Goal: Information Seeking & Learning: Learn about a topic

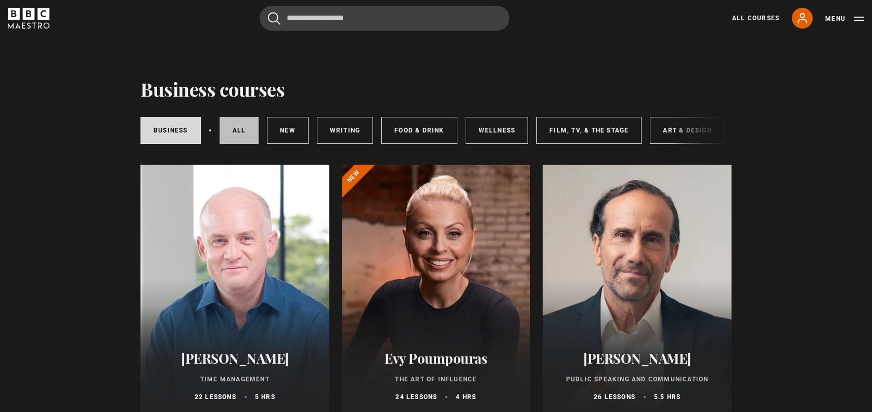
click at [234, 127] on link "All courses" at bounding box center [239, 130] width 40 height 27
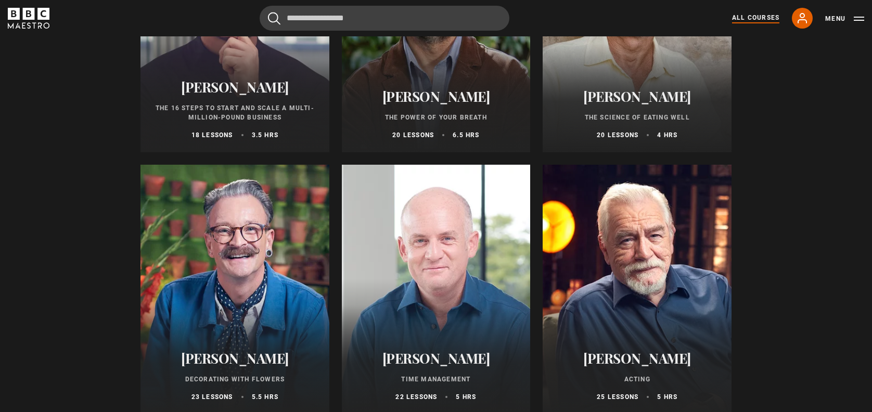
scroll to position [1188, 0]
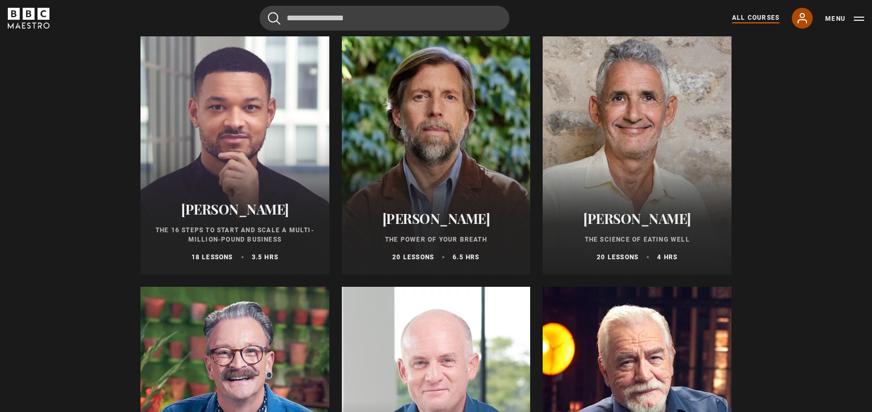
click at [799, 21] on icon at bounding box center [802, 18] width 12 height 12
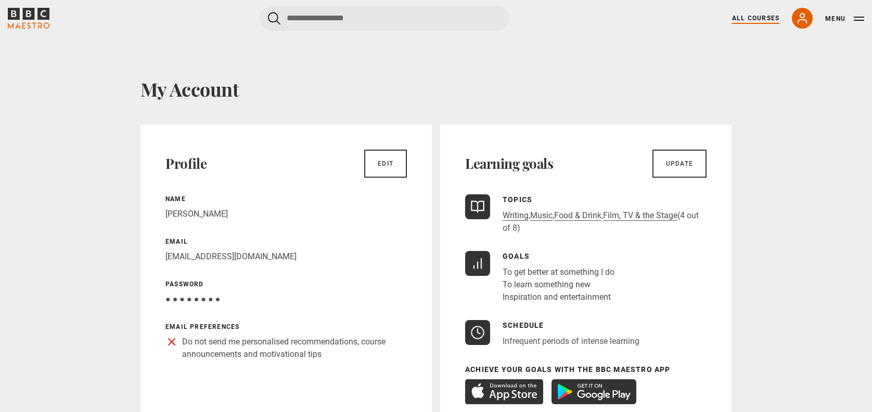
click at [751, 16] on link "All Courses" at bounding box center [755, 18] width 47 height 9
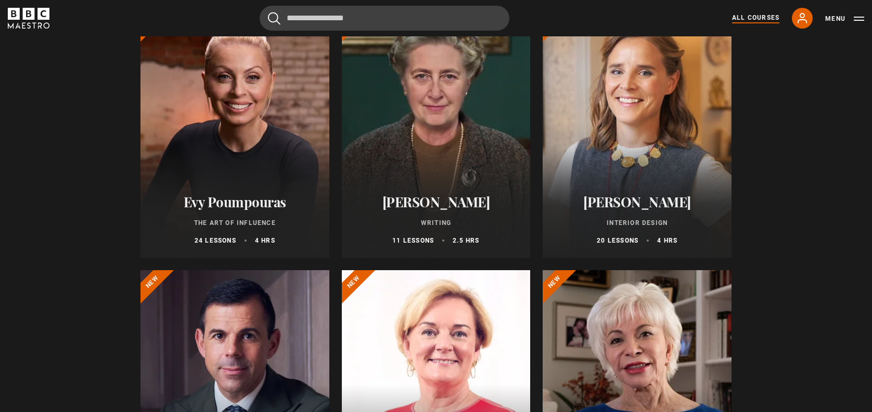
scroll to position [151, 0]
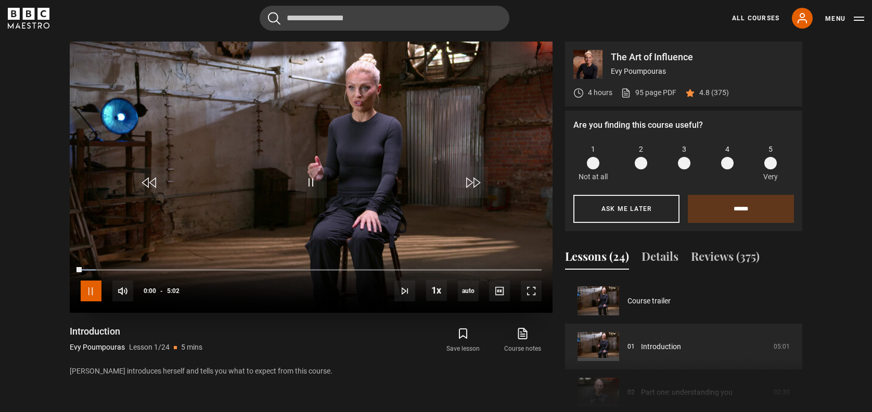
click at [90, 293] on span "Video Player" at bounding box center [91, 291] width 21 height 21
